Goal: Task Accomplishment & Management: Manage account settings

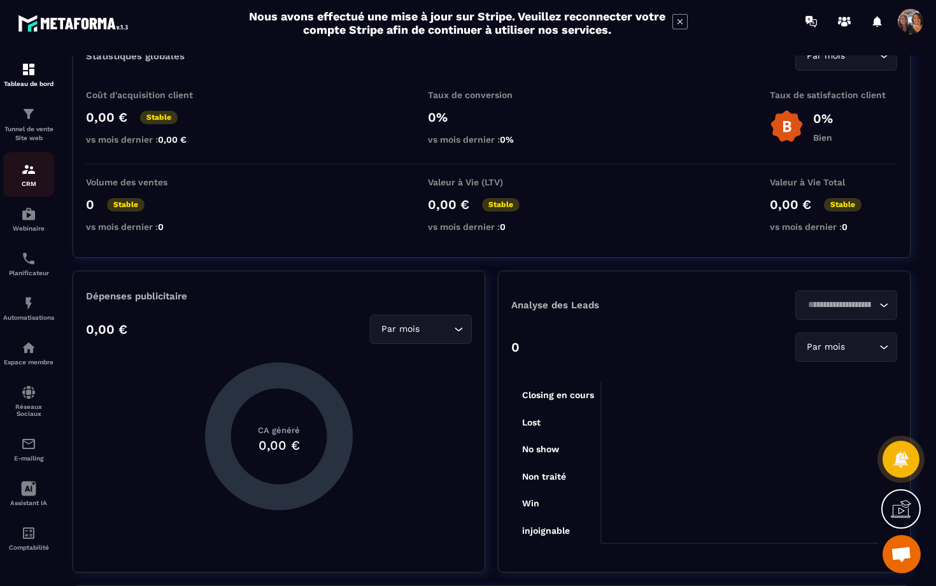
click at [24, 172] on img at bounding box center [28, 169] width 15 height 15
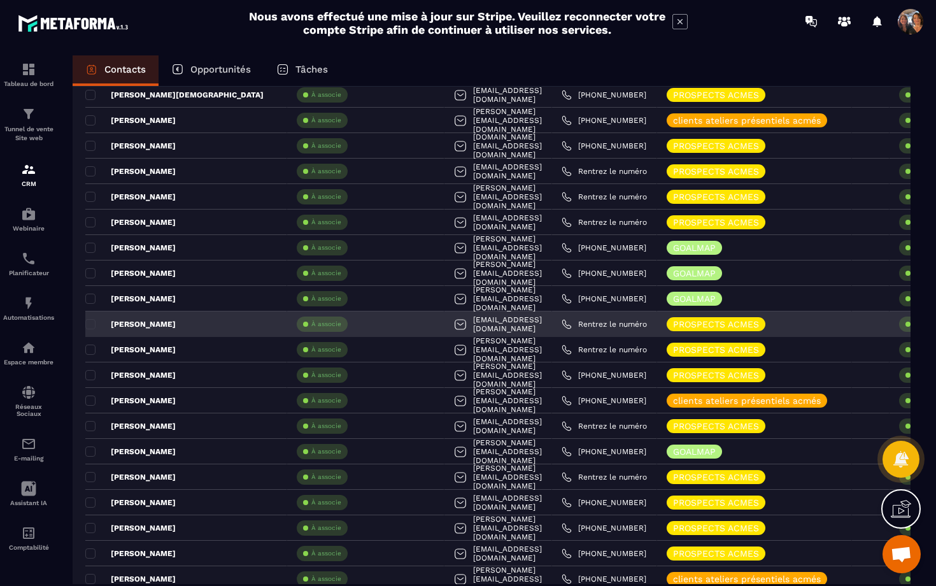
scroll to position [219, 0]
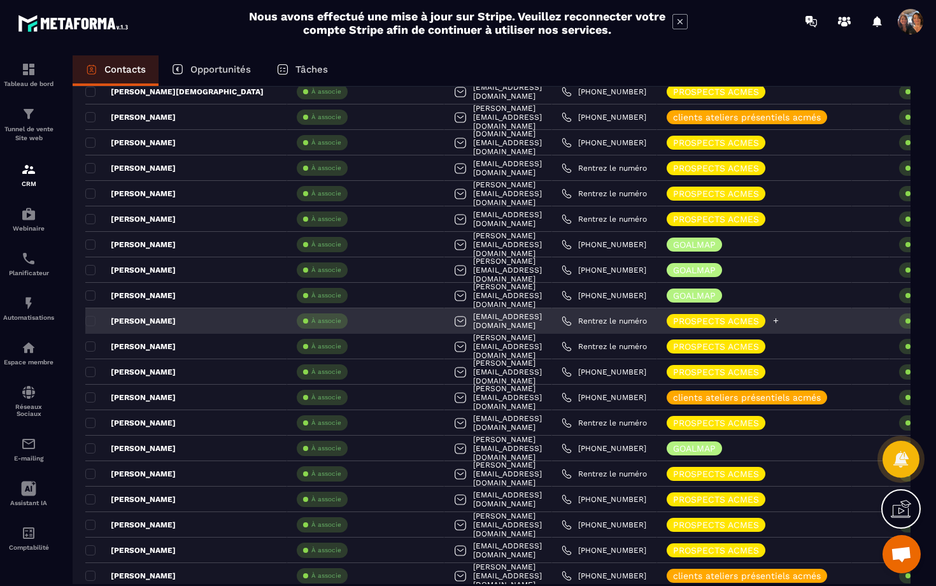
click at [780, 322] on icon at bounding box center [775, 320] width 8 height 8
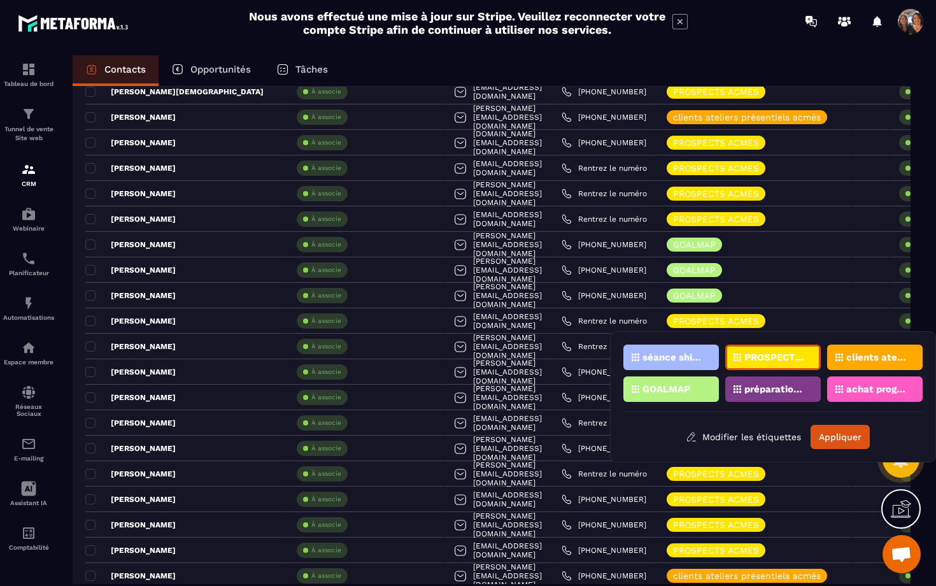
click at [738, 53] on section "Tableau de bord Tunnel de vente Site web CRM Webinaire Planificateur Automatisa…" at bounding box center [468, 332] width 936 height 579
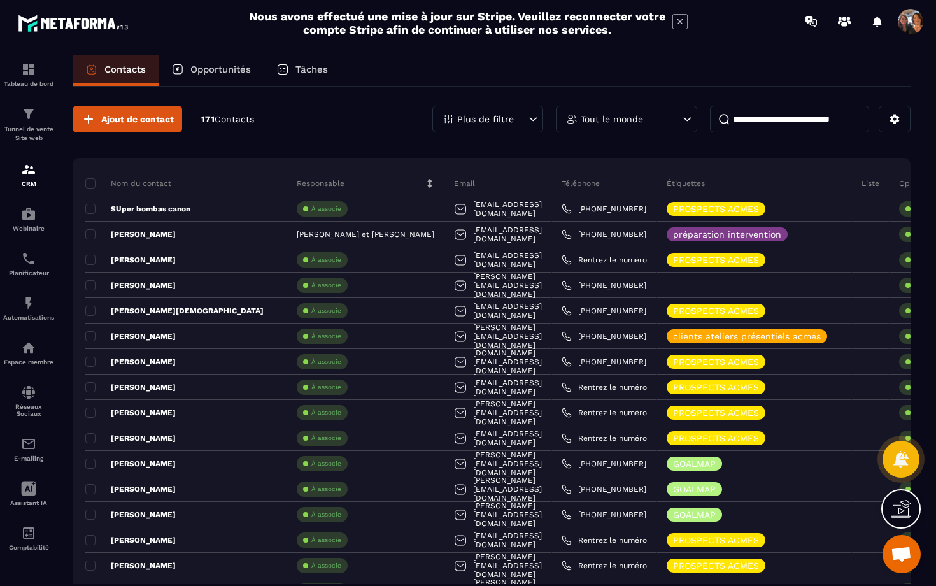
scroll to position [0, 0]
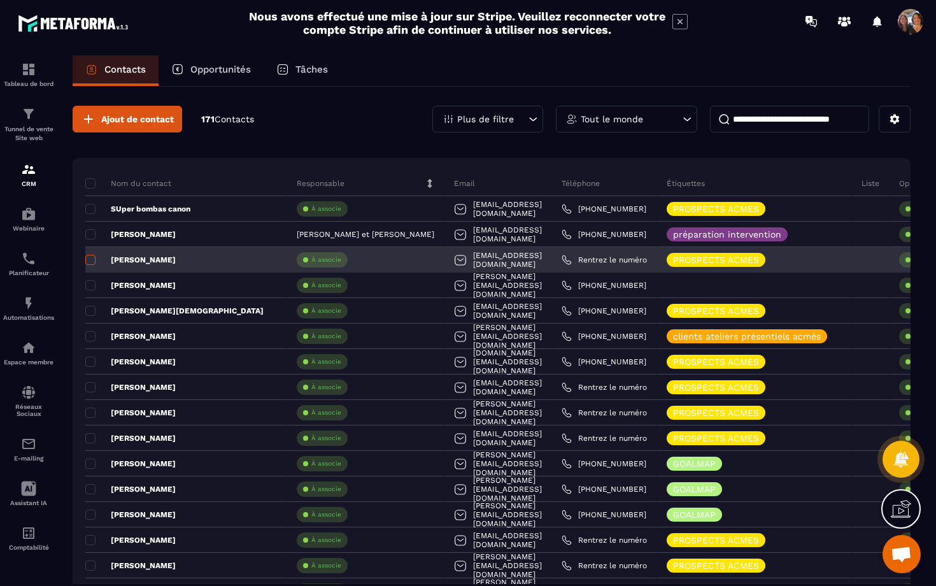
click at [93, 260] on span at bounding box center [90, 260] width 10 height 10
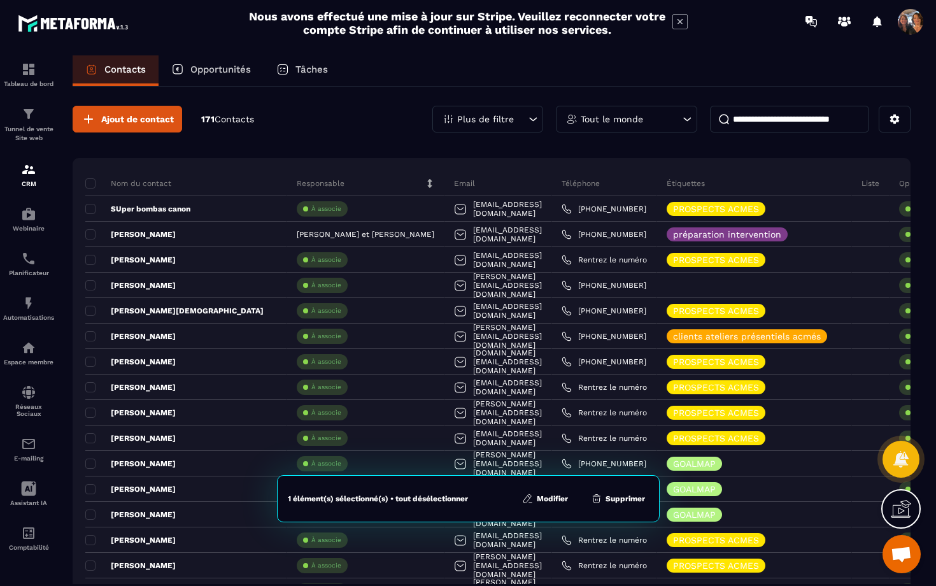
click at [540, 496] on button "Modifier" at bounding box center [544, 498] width 53 height 13
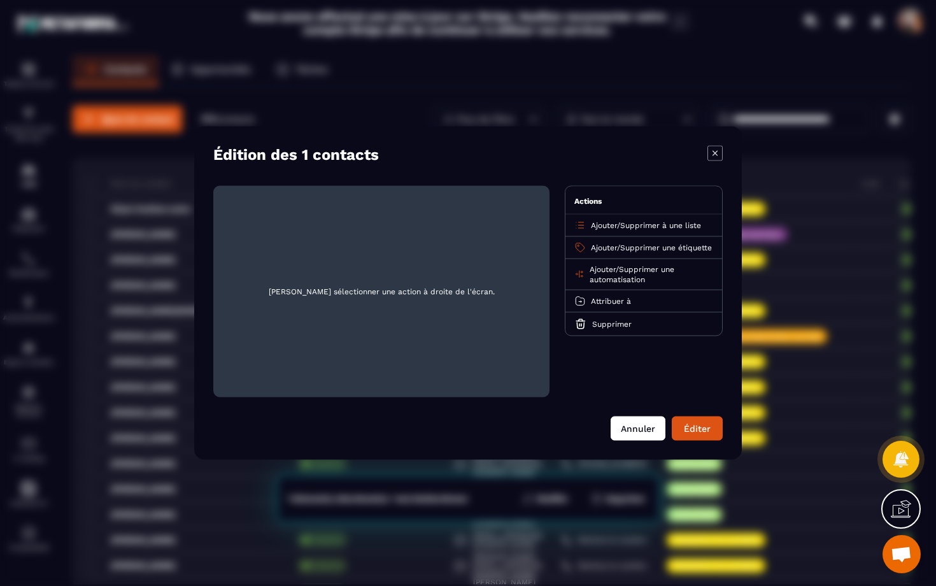
click at [644, 433] on button "Annuler" at bounding box center [637, 428] width 55 height 24
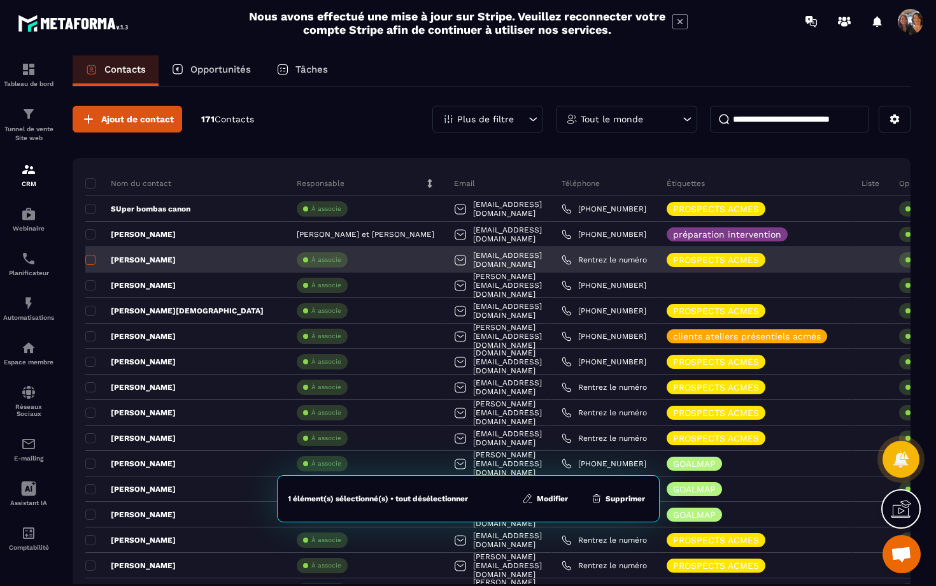
click at [90, 262] on span at bounding box center [90, 260] width 10 height 10
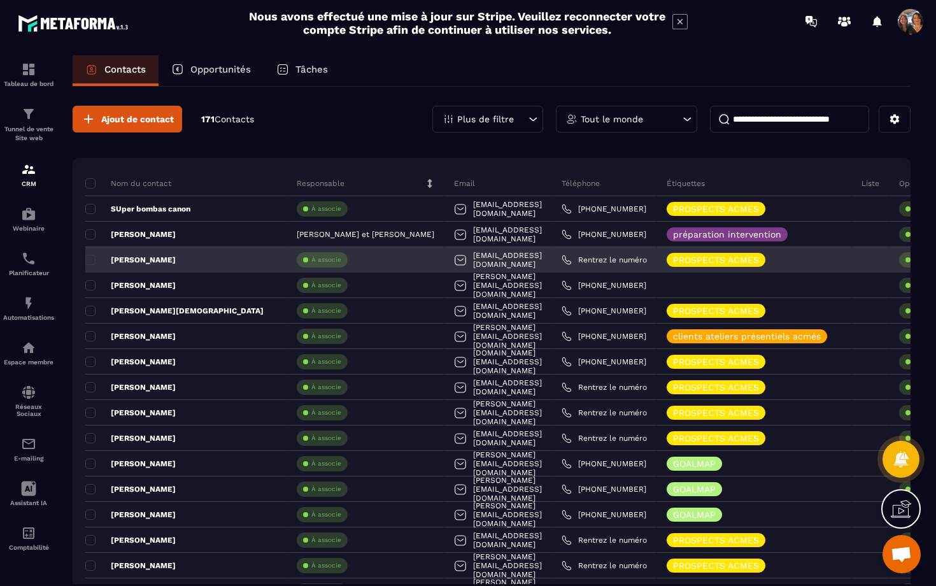
click at [136, 261] on p "[PERSON_NAME]" at bounding box center [130, 260] width 90 height 10
